Goal: Task Accomplishment & Management: Use online tool/utility

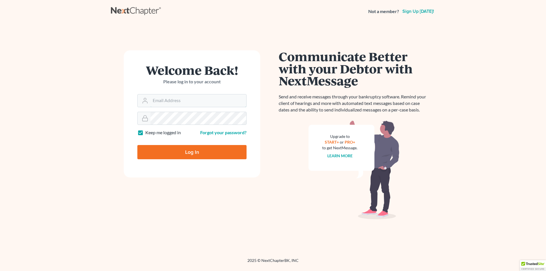
type input "chris@tancredolaw.com"
click at [184, 149] on input "Log In" at bounding box center [191, 152] width 109 height 14
type input "Thinking..."
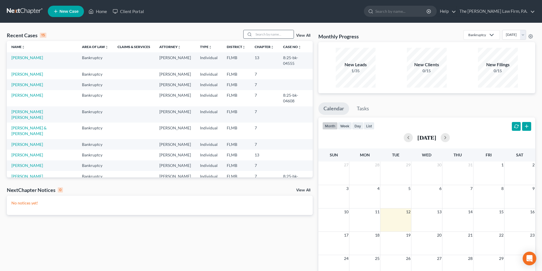
click at [266, 35] on input "search" at bounding box center [274, 34] width 40 height 8
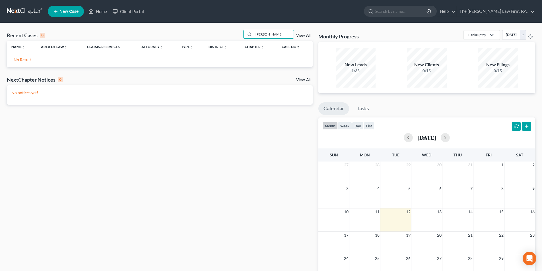
type input "Nelson"
click at [516, 10] on link "The Tancredo Law Firm, P.A." at bounding box center [496, 11] width 78 height 10
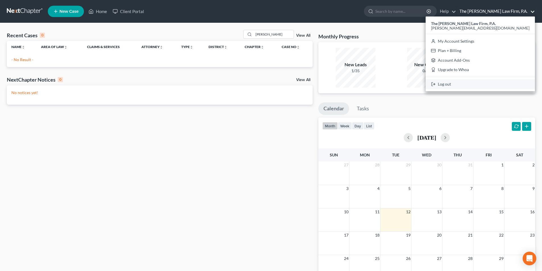
click at [492, 81] on link "Log out" at bounding box center [480, 84] width 109 height 10
